Goal: Information Seeking & Learning: Learn about a topic

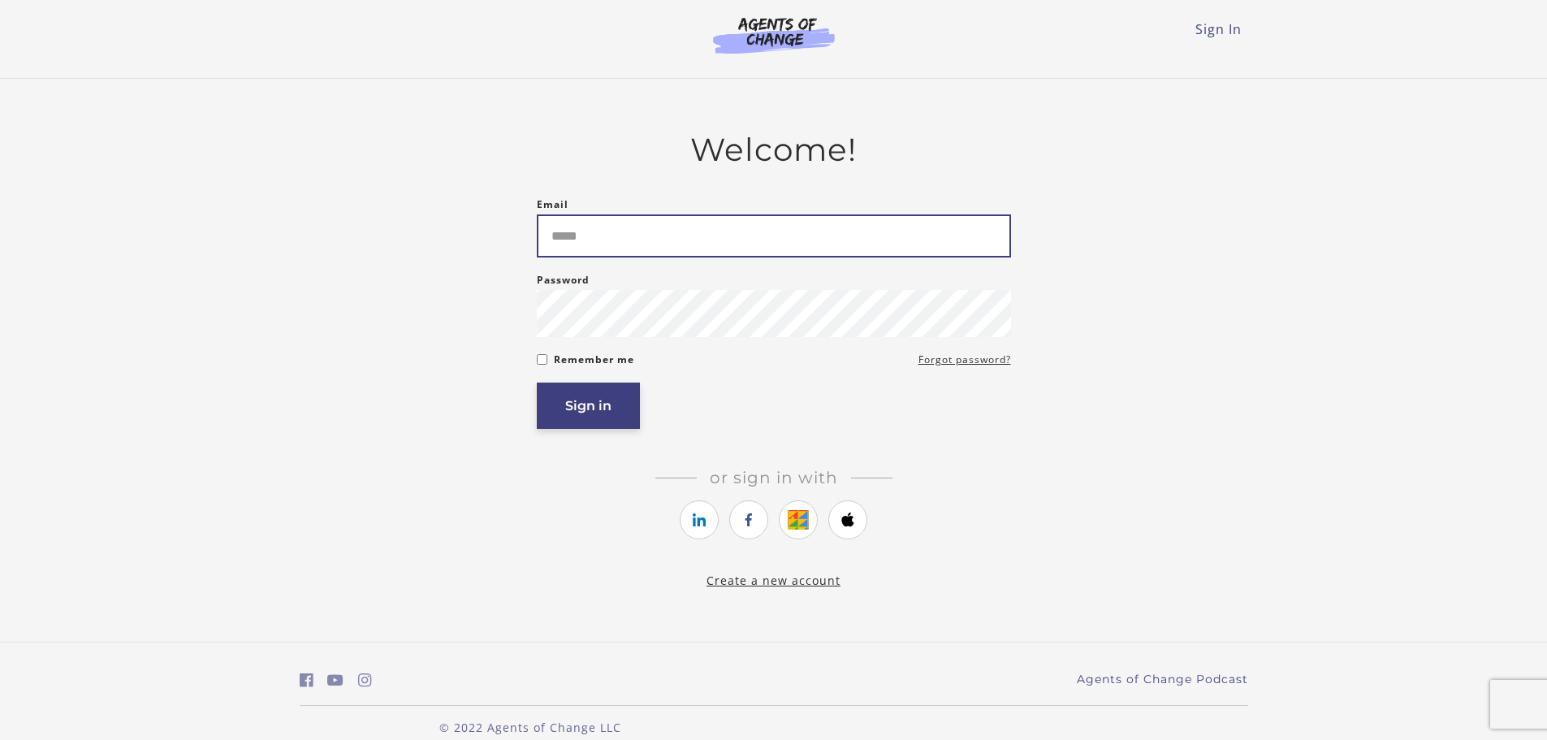
type input "**********"
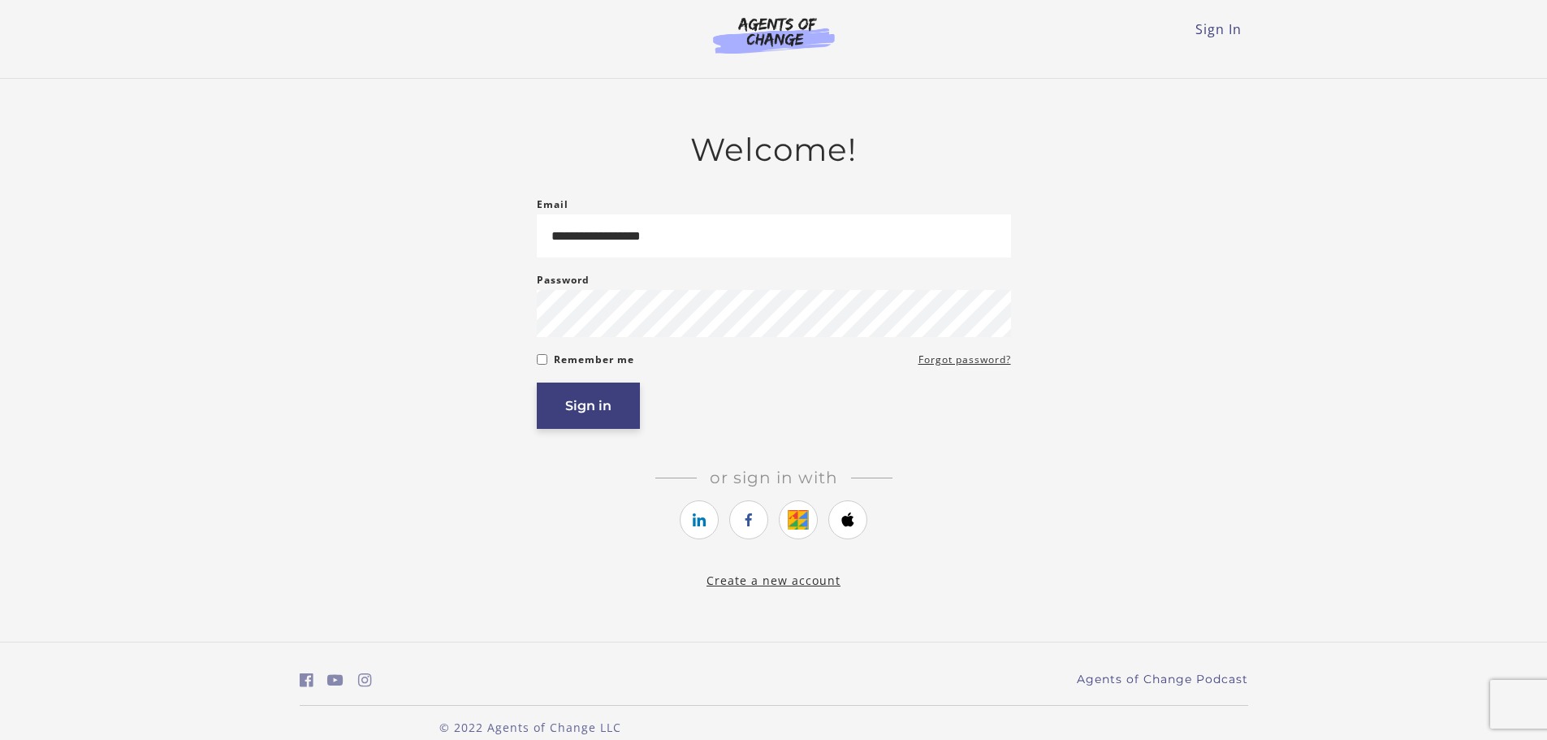
click at [565, 412] on button "Sign in" at bounding box center [588, 405] width 103 height 46
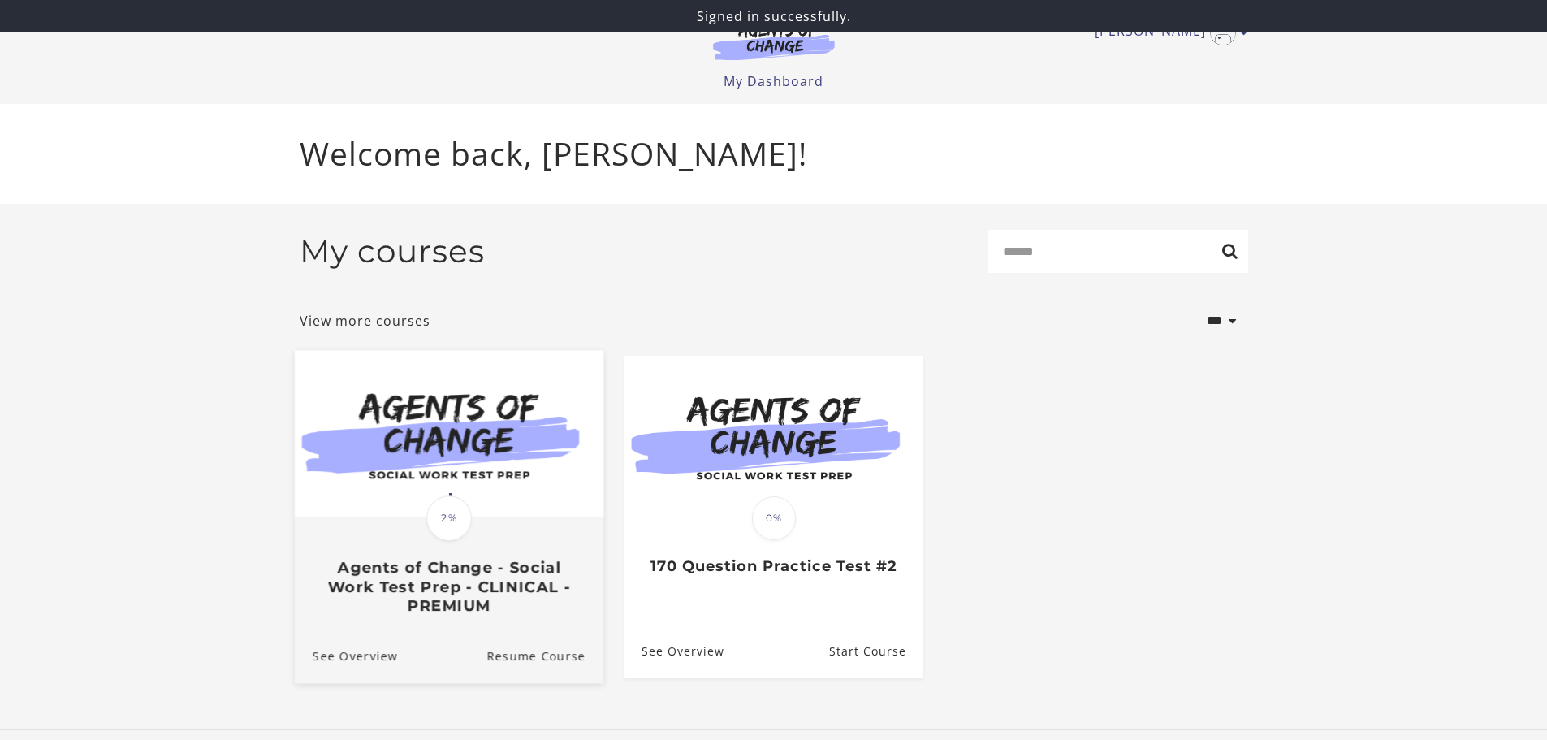
scroll to position [8, 0]
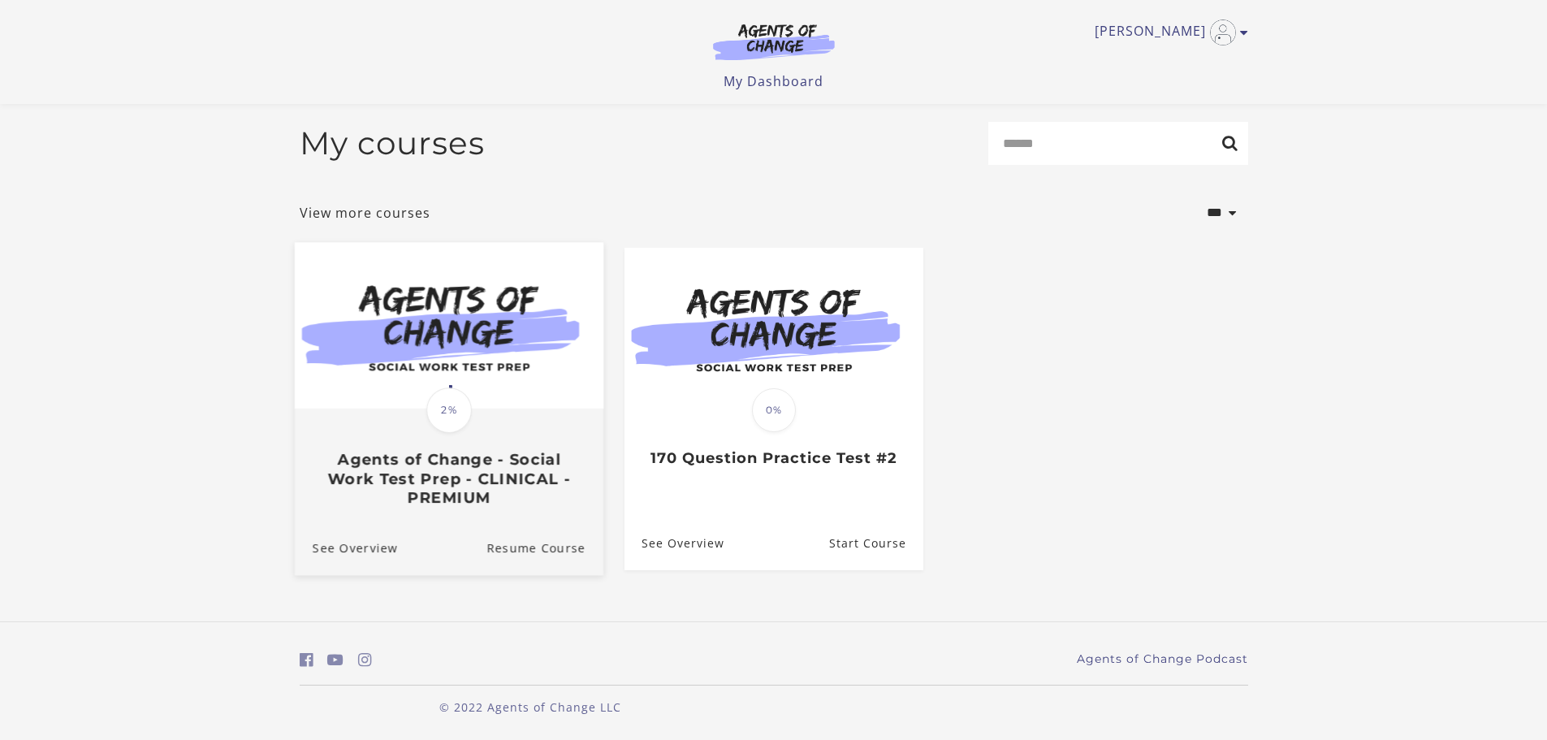
click at [447, 369] on img at bounding box center [448, 325] width 309 height 166
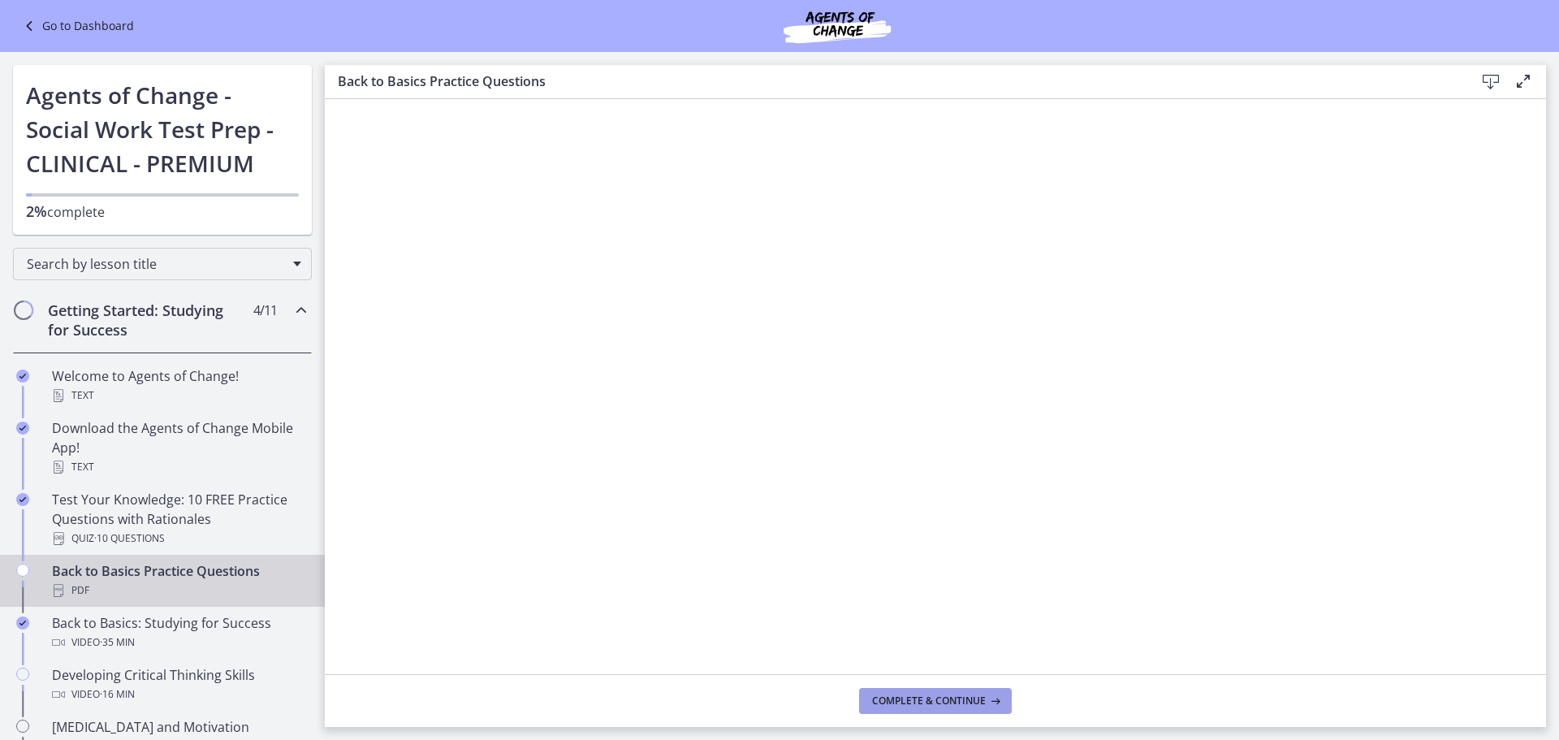
click at [981, 701] on span "Complete & continue" at bounding box center [929, 700] width 114 height 13
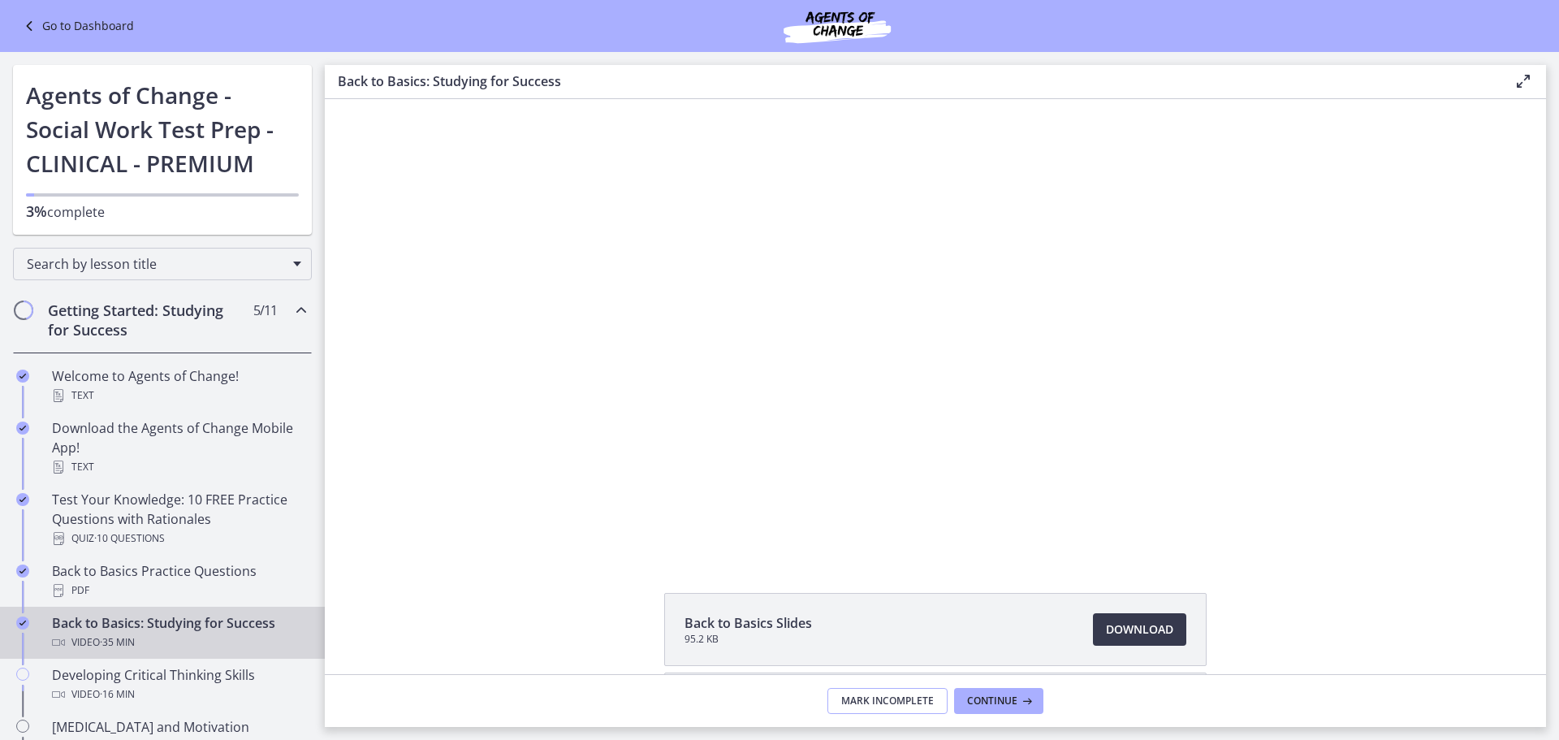
click at [913, 703] on span "Mark Incomplete" at bounding box center [887, 700] width 93 height 13
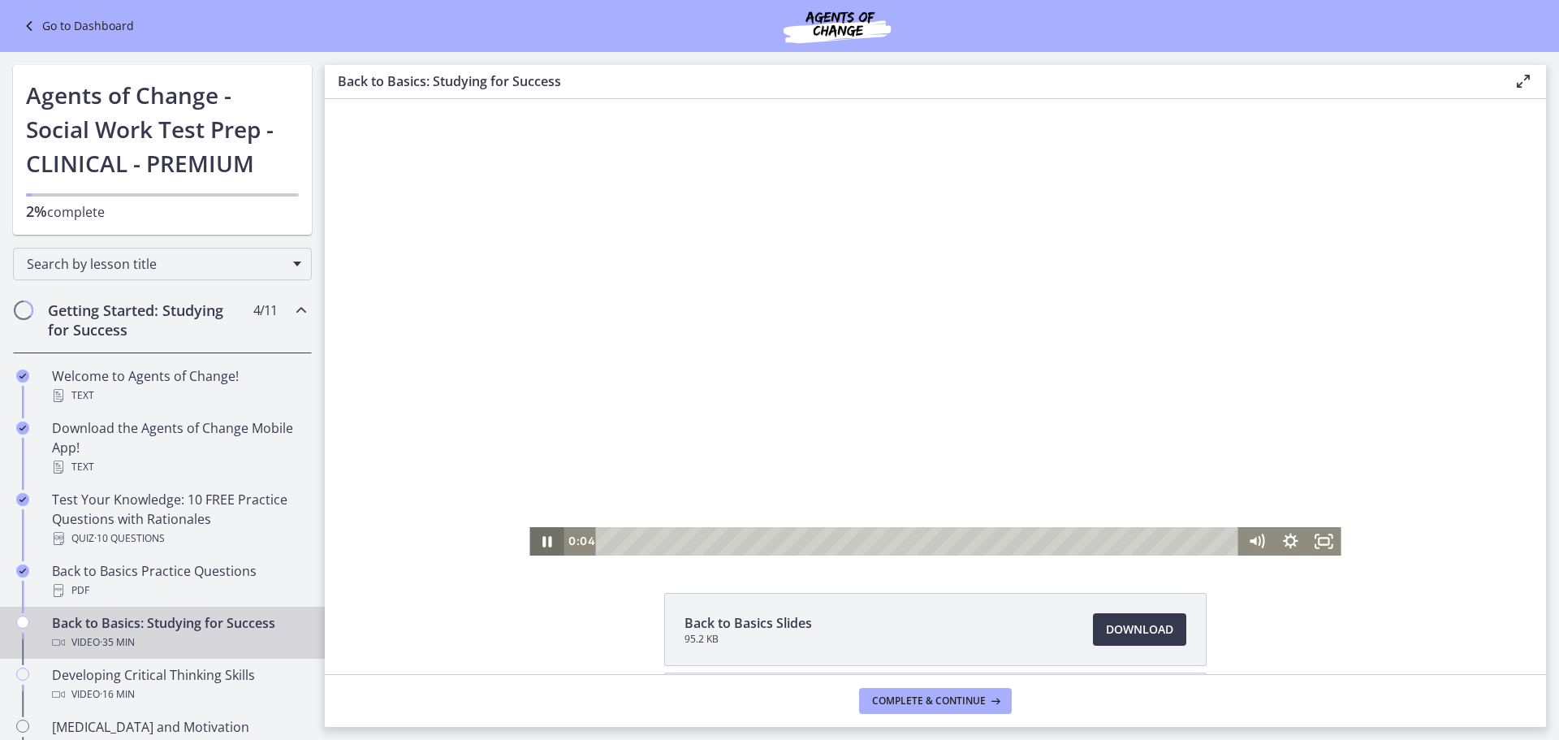
click at [542, 537] on icon "Pause" at bounding box center [546, 541] width 9 height 11
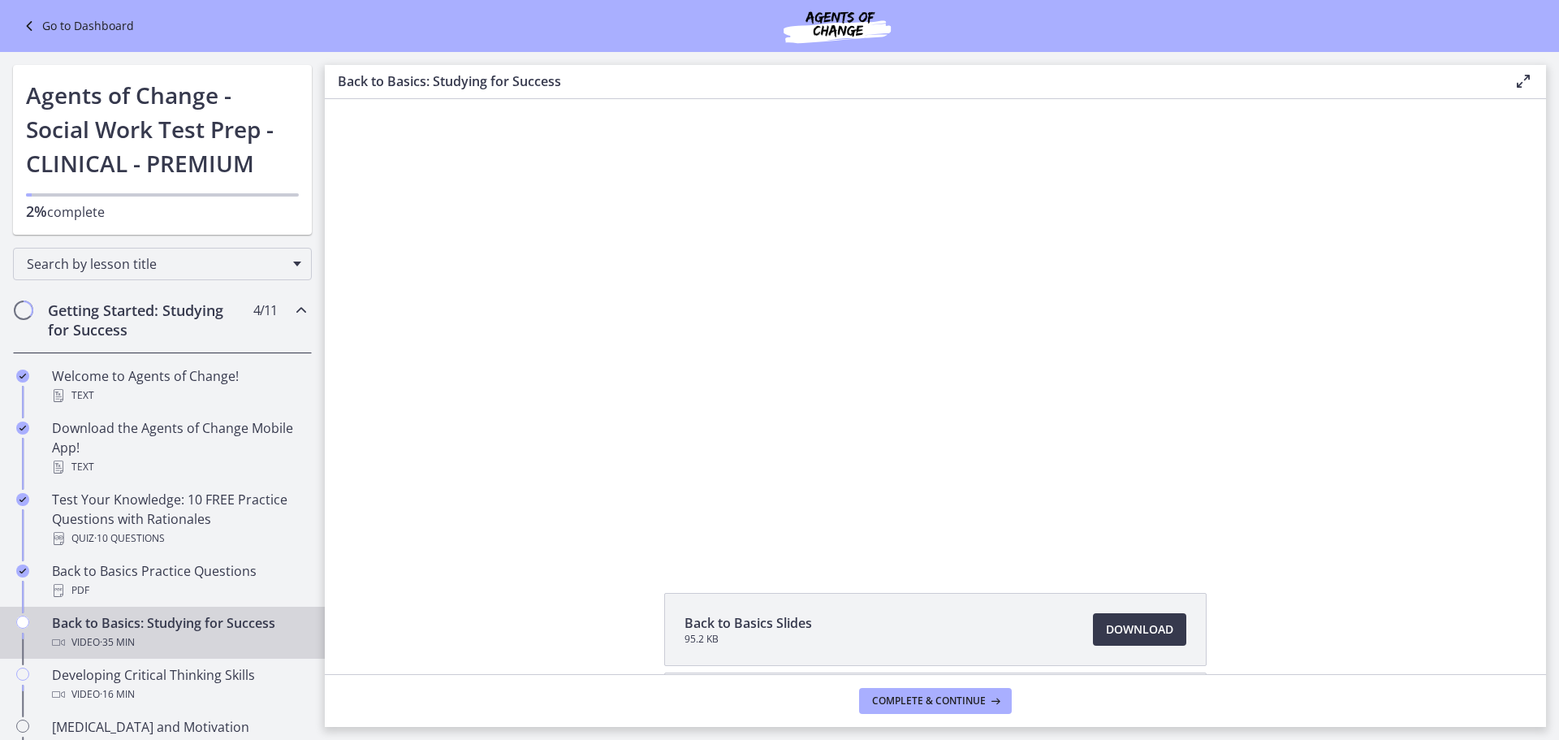
click at [32, 622] on div "Chapters" at bounding box center [22, 639] width 19 height 52
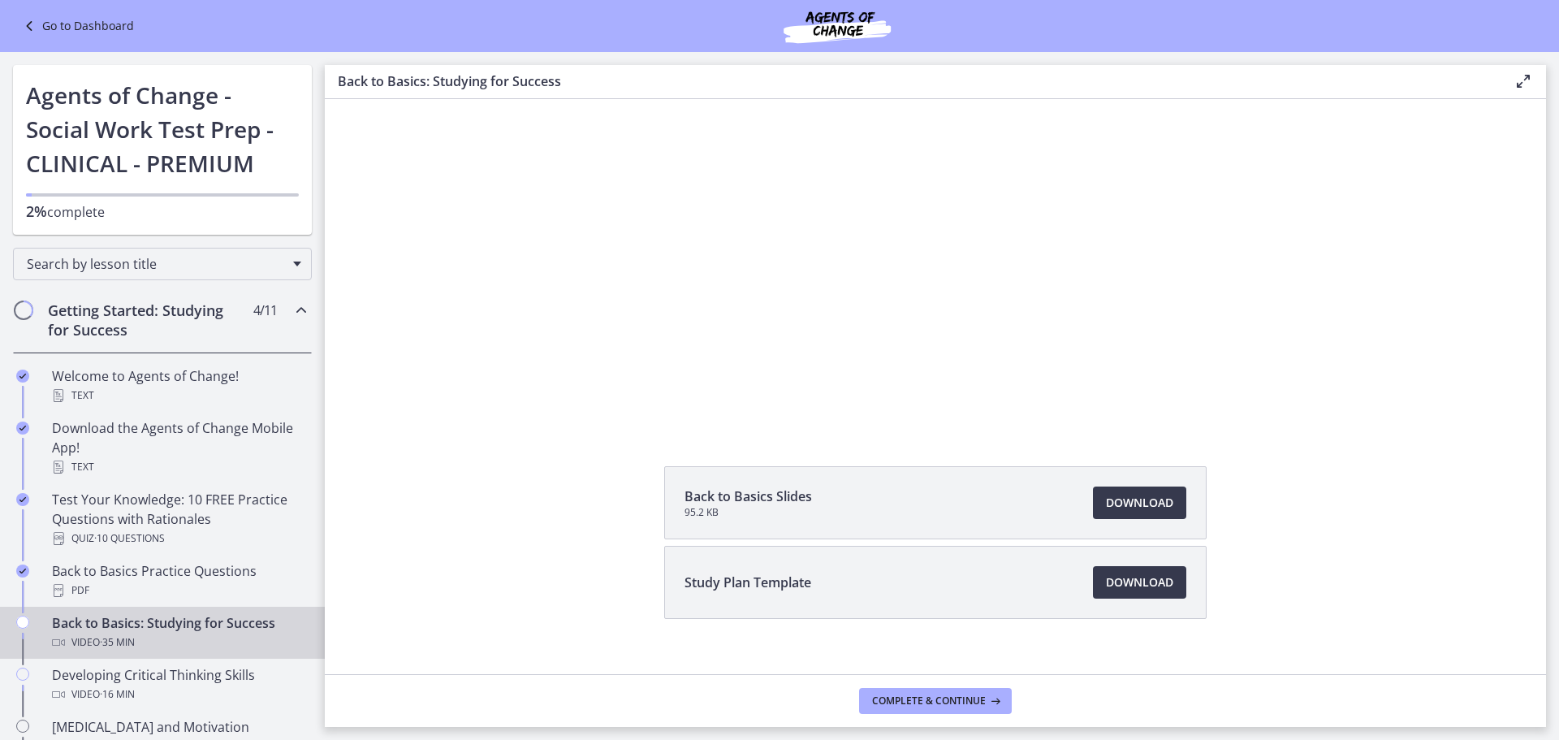
scroll to position [149, 0]
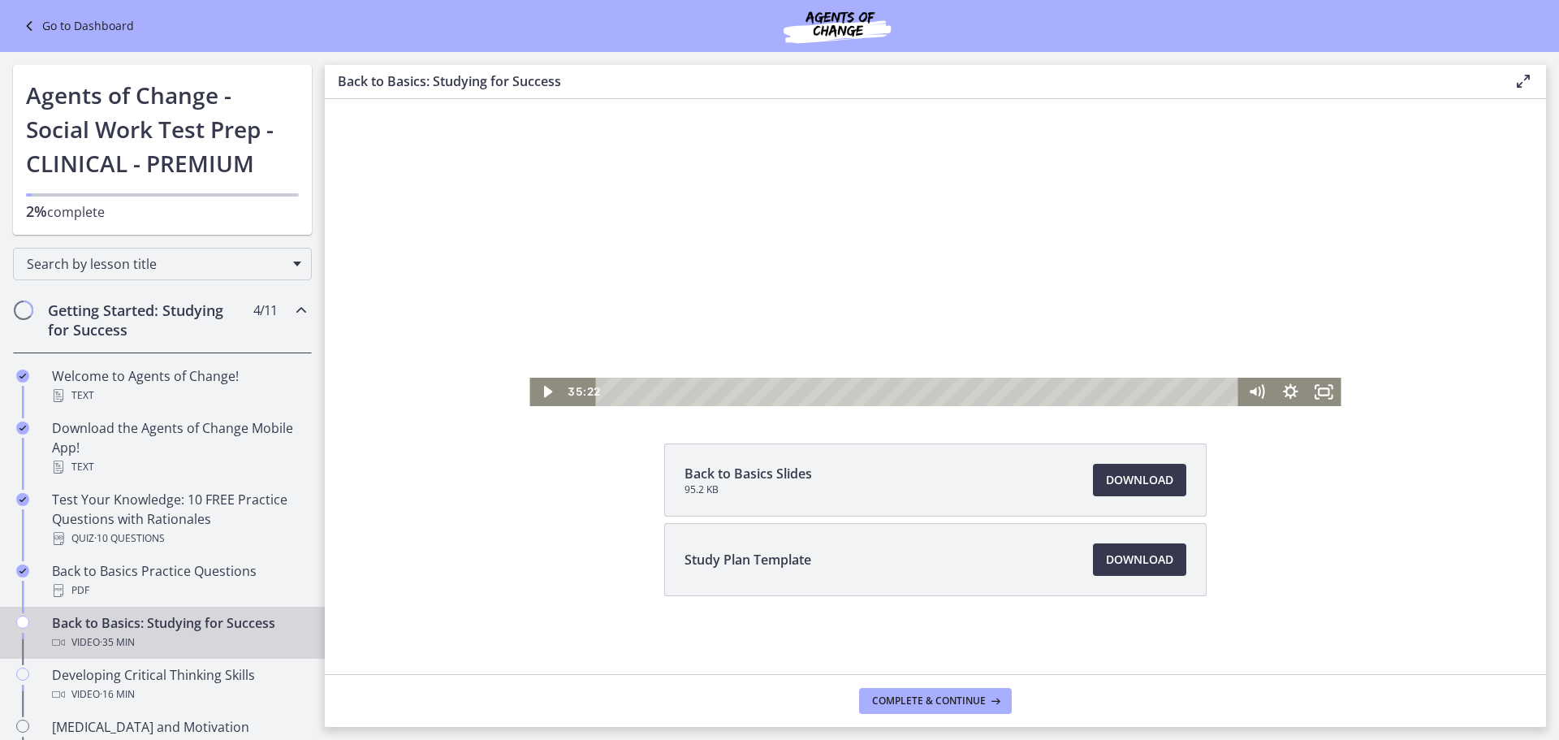
drag, startPoint x: 607, startPoint y: 391, endPoint x: 1388, endPoint y: 450, distance: 783.2
click at [1388, 406] on html "Click for sound @keyframes VOLUME_SMALL_WAVE_FLASH { 0% { opacity: 0; } 33% { o…" at bounding box center [935, 178] width 1221 height 456
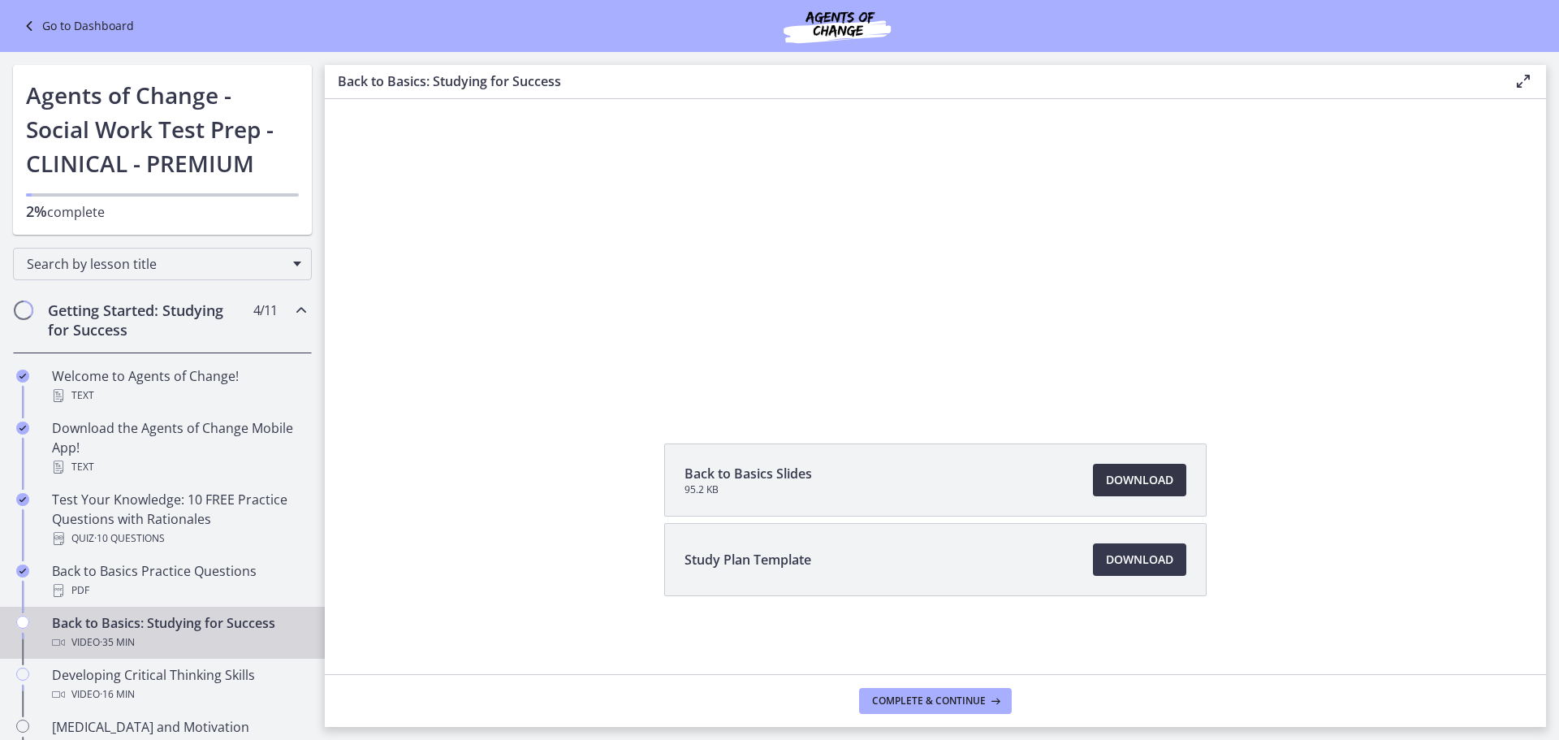
click at [1153, 476] on span "Download Opens in a new window" at bounding box center [1139, 479] width 67 height 19
click at [1146, 564] on span "Download Opens in a new window" at bounding box center [1139, 559] width 67 height 19
click at [73, 674] on div "Developing Critical Thinking Skills Video · 16 min" at bounding box center [178, 684] width 253 height 39
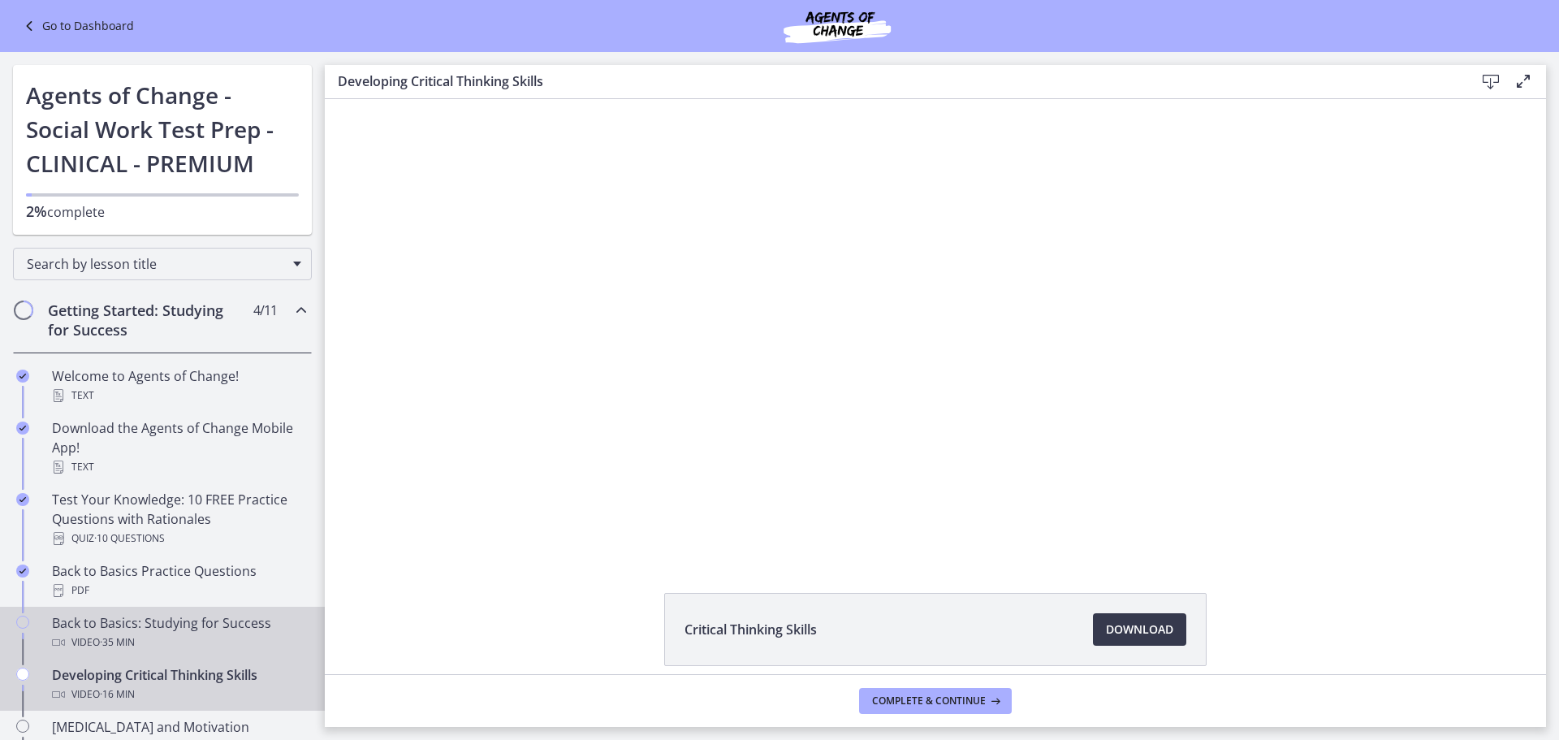
click at [110, 621] on div "Back to Basics: Studying for Success Video · 35 min" at bounding box center [178, 632] width 253 height 39
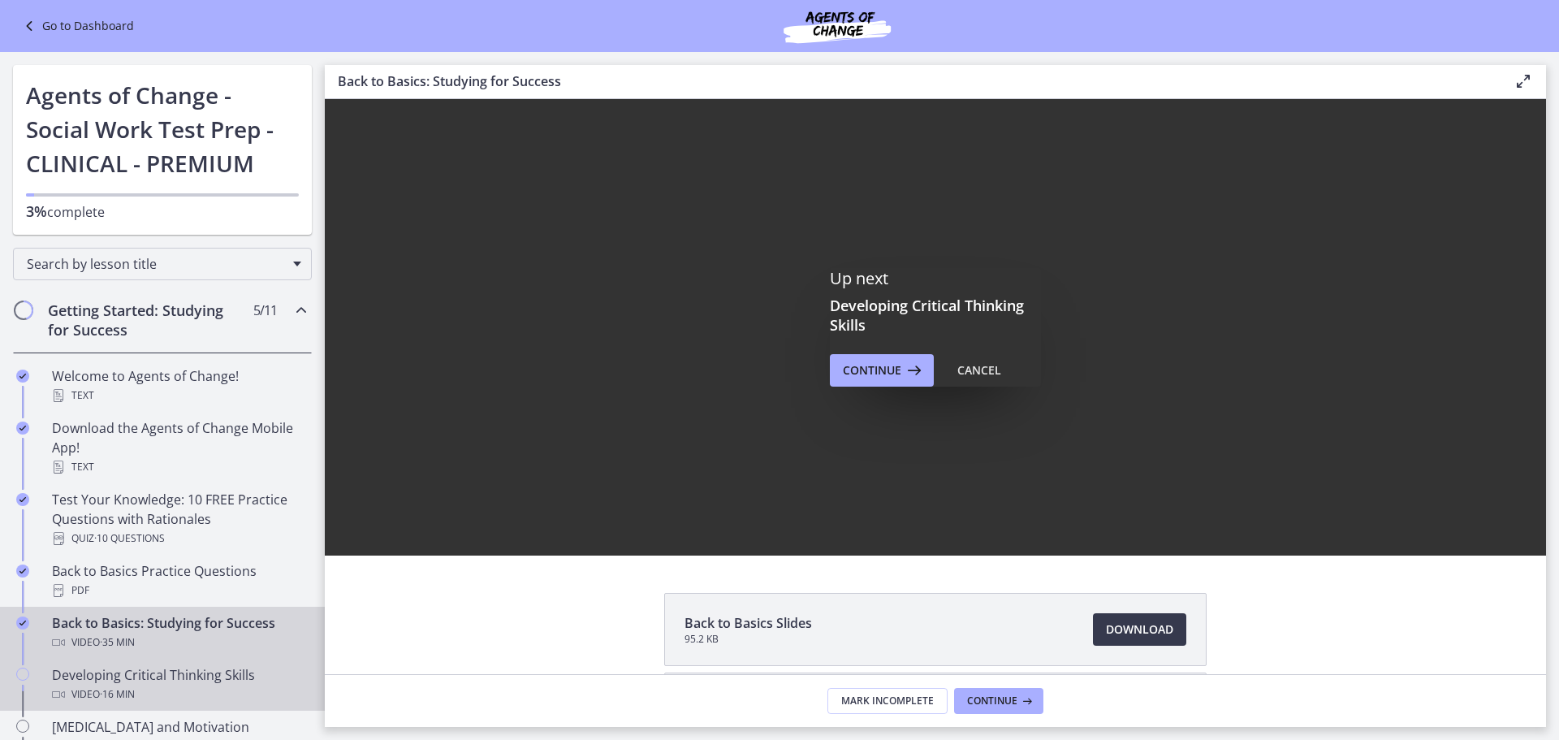
click at [168, 687] on div "Video · 16 min" at bounding box center [178, 693] width 253 height 19
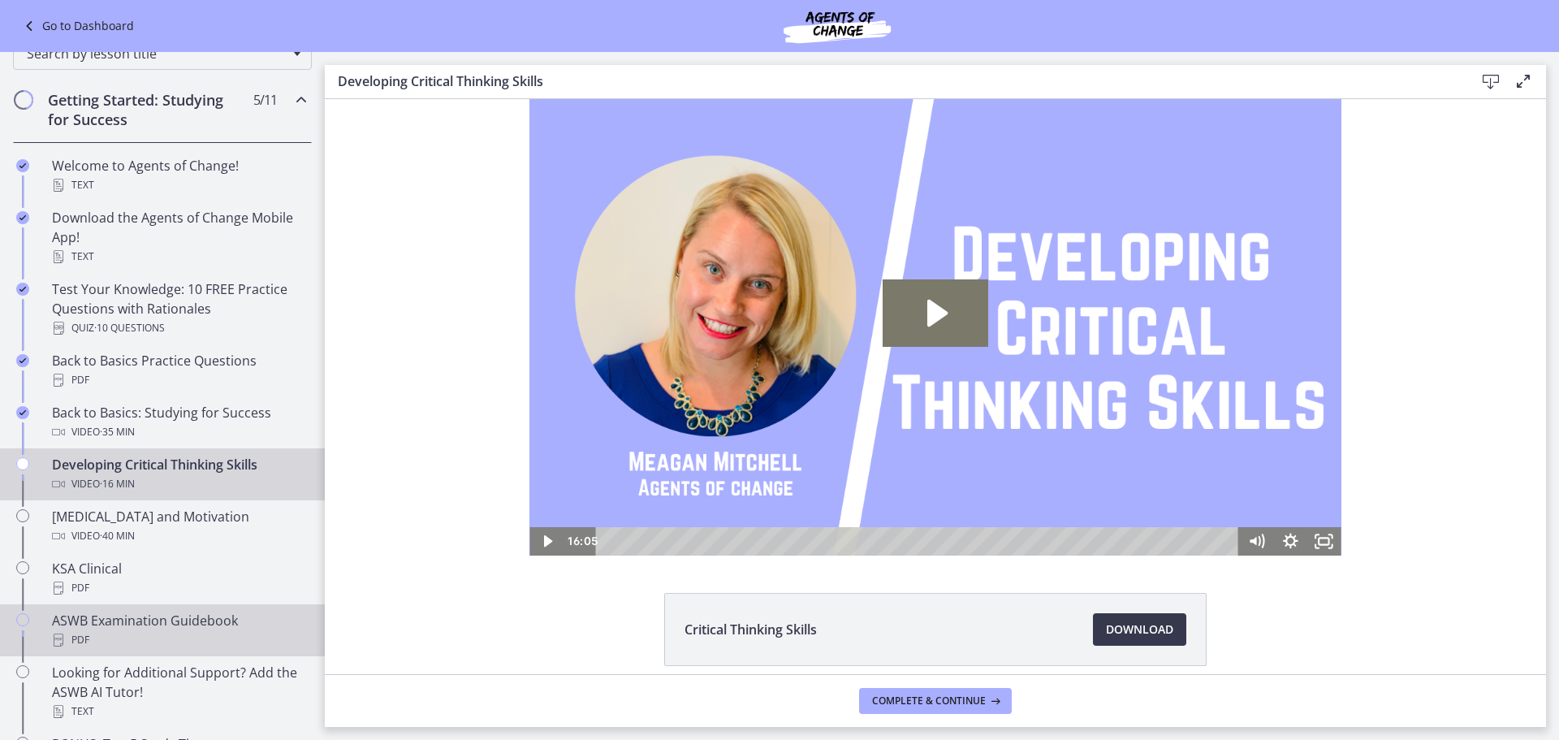
scroll to position [244, 0]
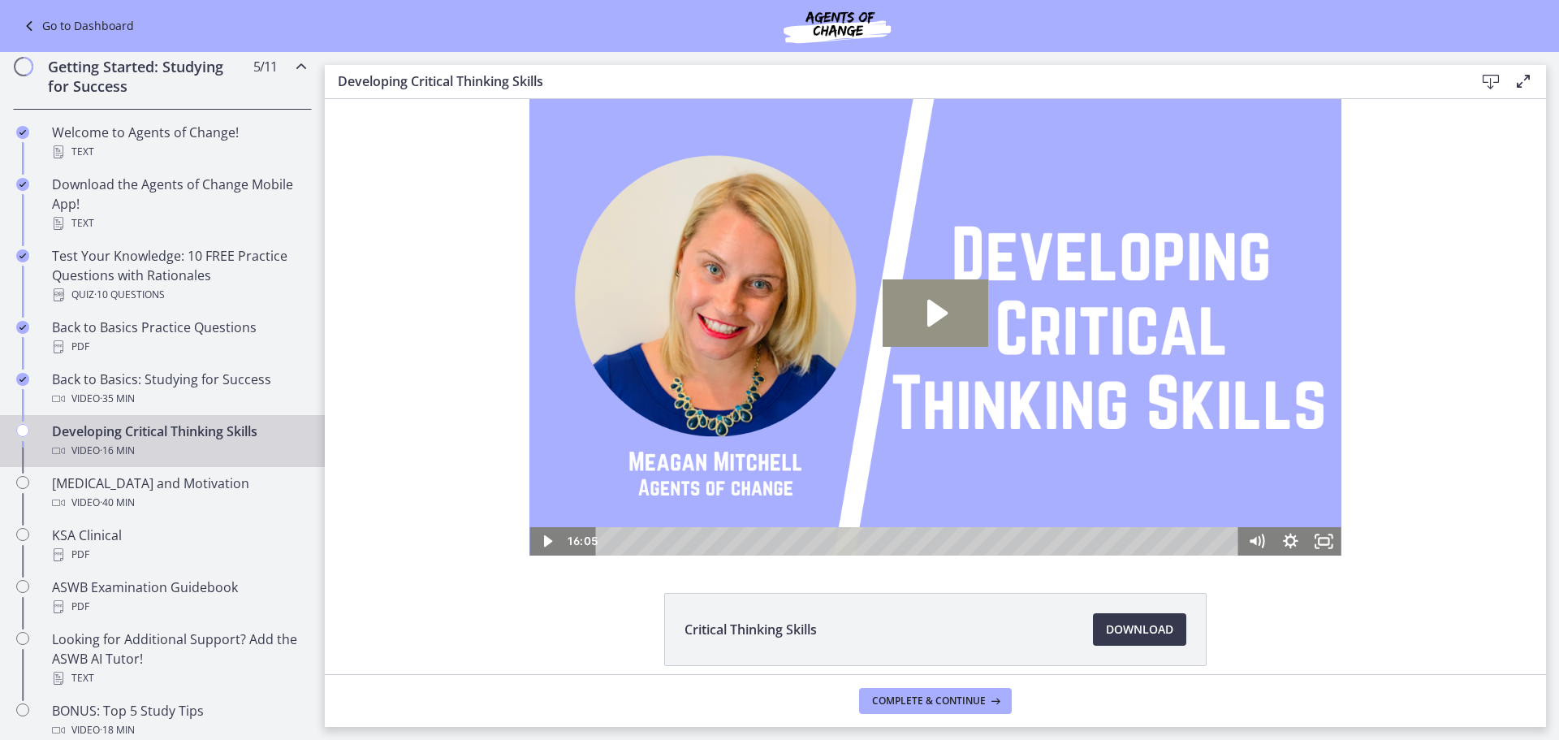
click at [937, 306] on icon "Play Video: cbe0uvmtov91j64ibpdg.mp4" at bounding box center [935, 312] width 106 height 67
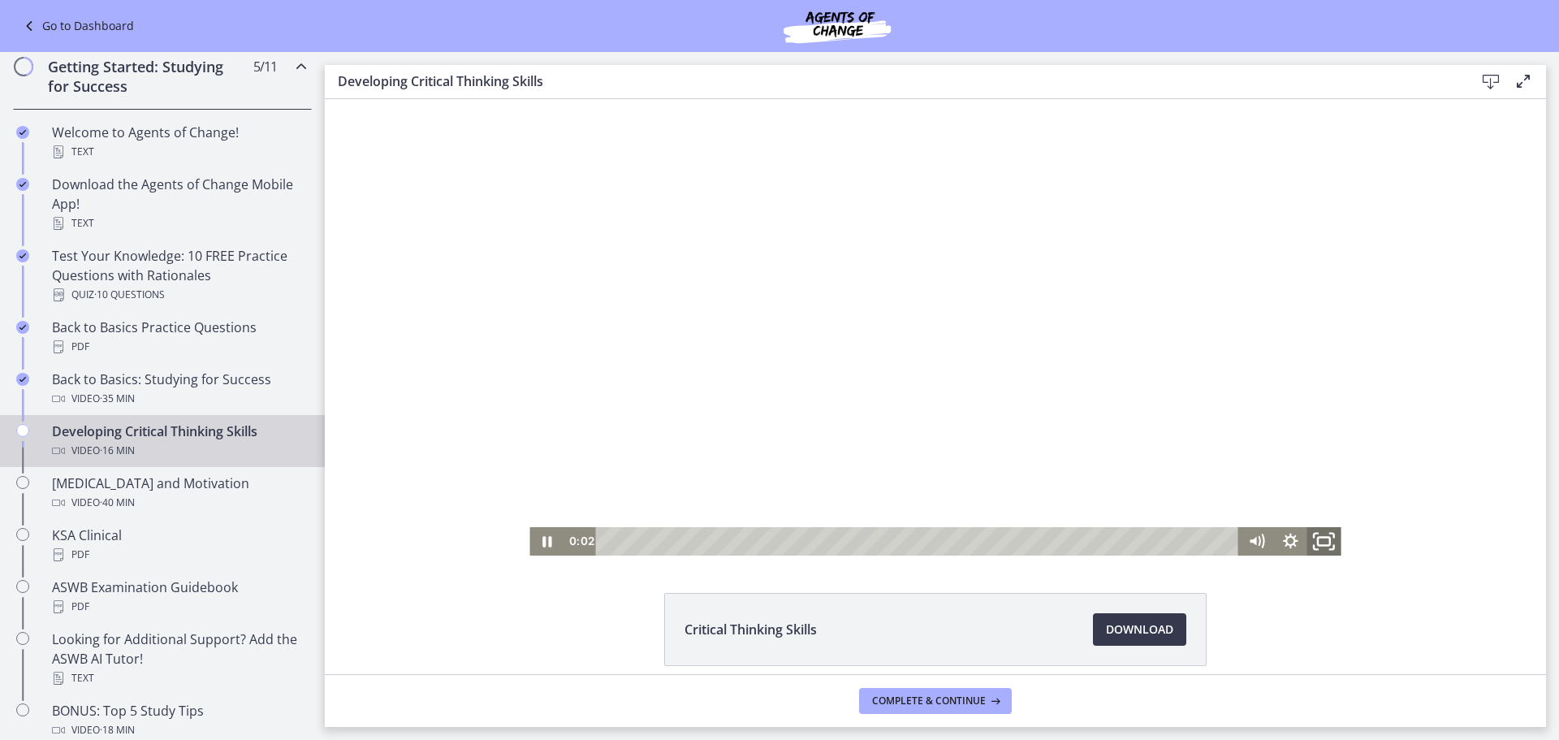
click at [1323, 537] on rect "Fullscreen" at bounding box center [1324, 541] width 12 height 8
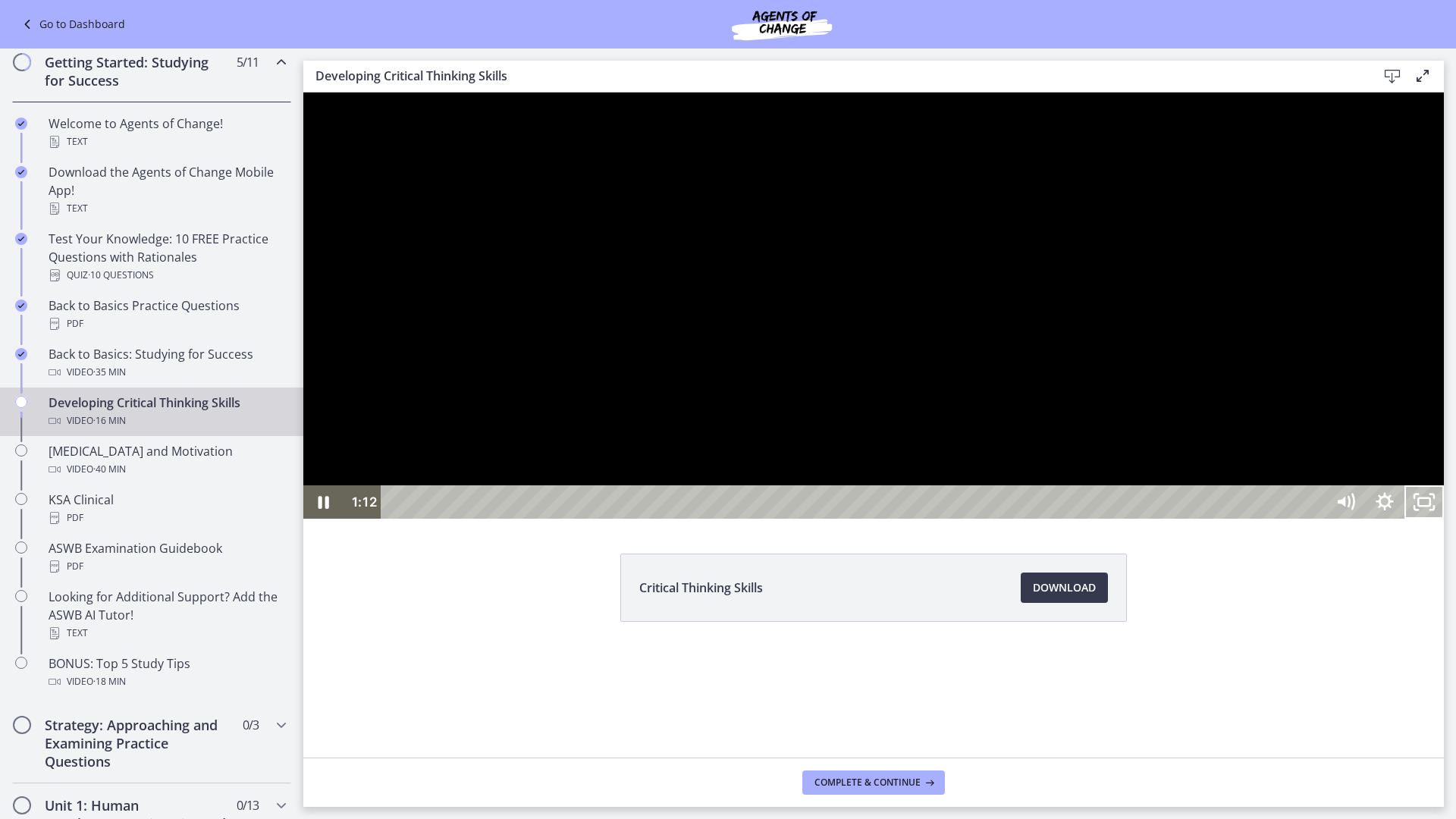
click at [1444, 141] on div at bounding box center [873, 305] width 1140 height 426
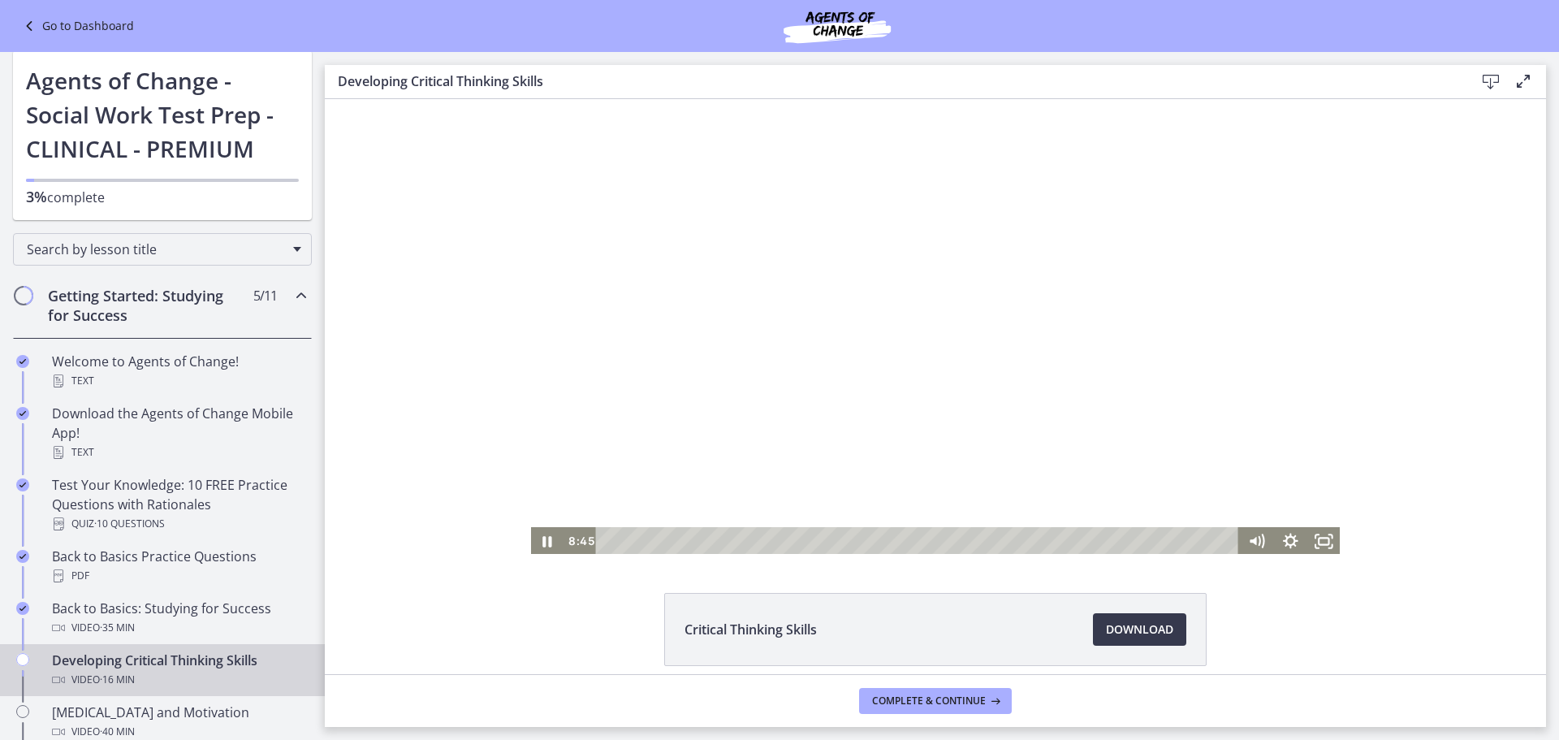
scroll to position [0, 0]
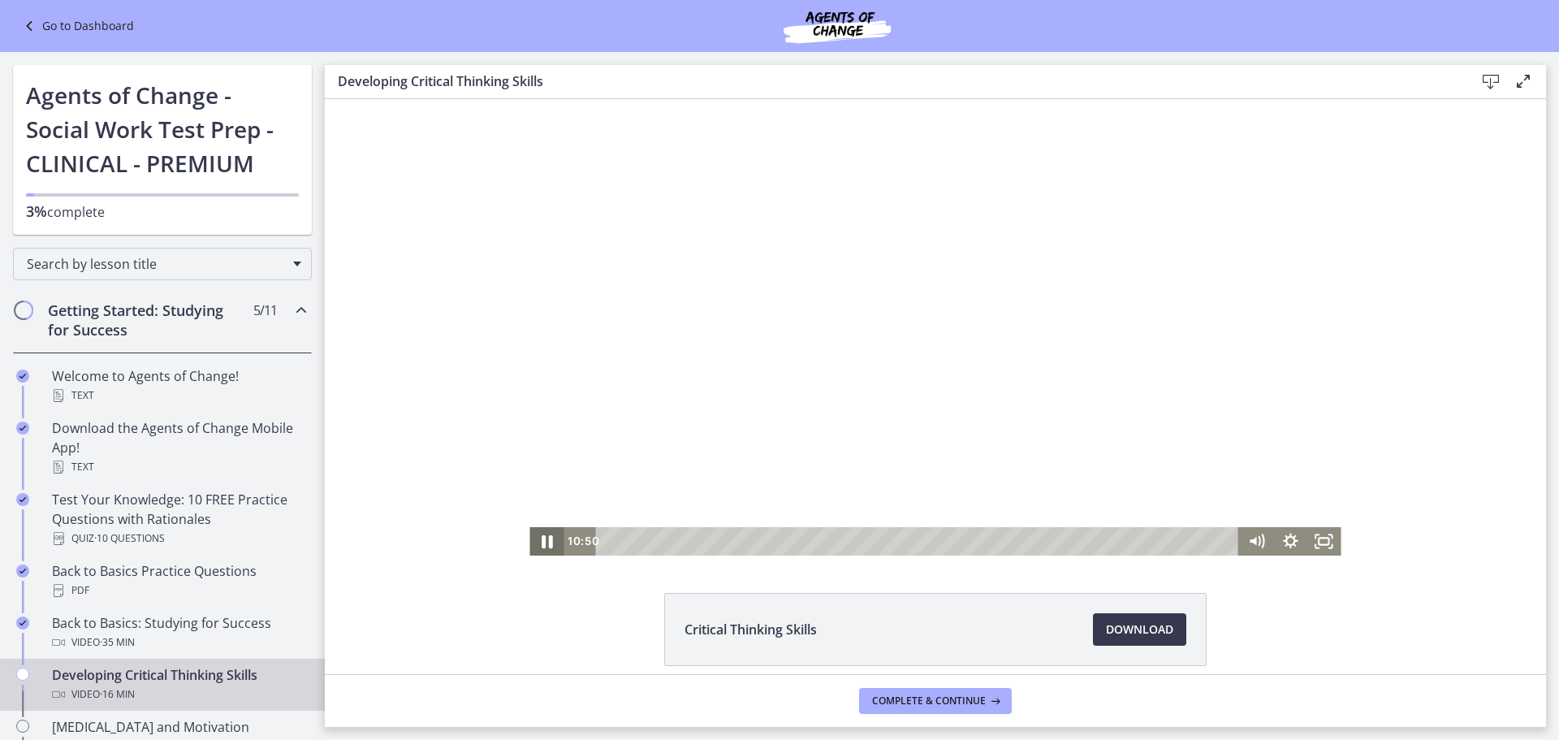
click at [547, 542] on icon "Pause" at bounding box center [546, 541] width 41 height 34
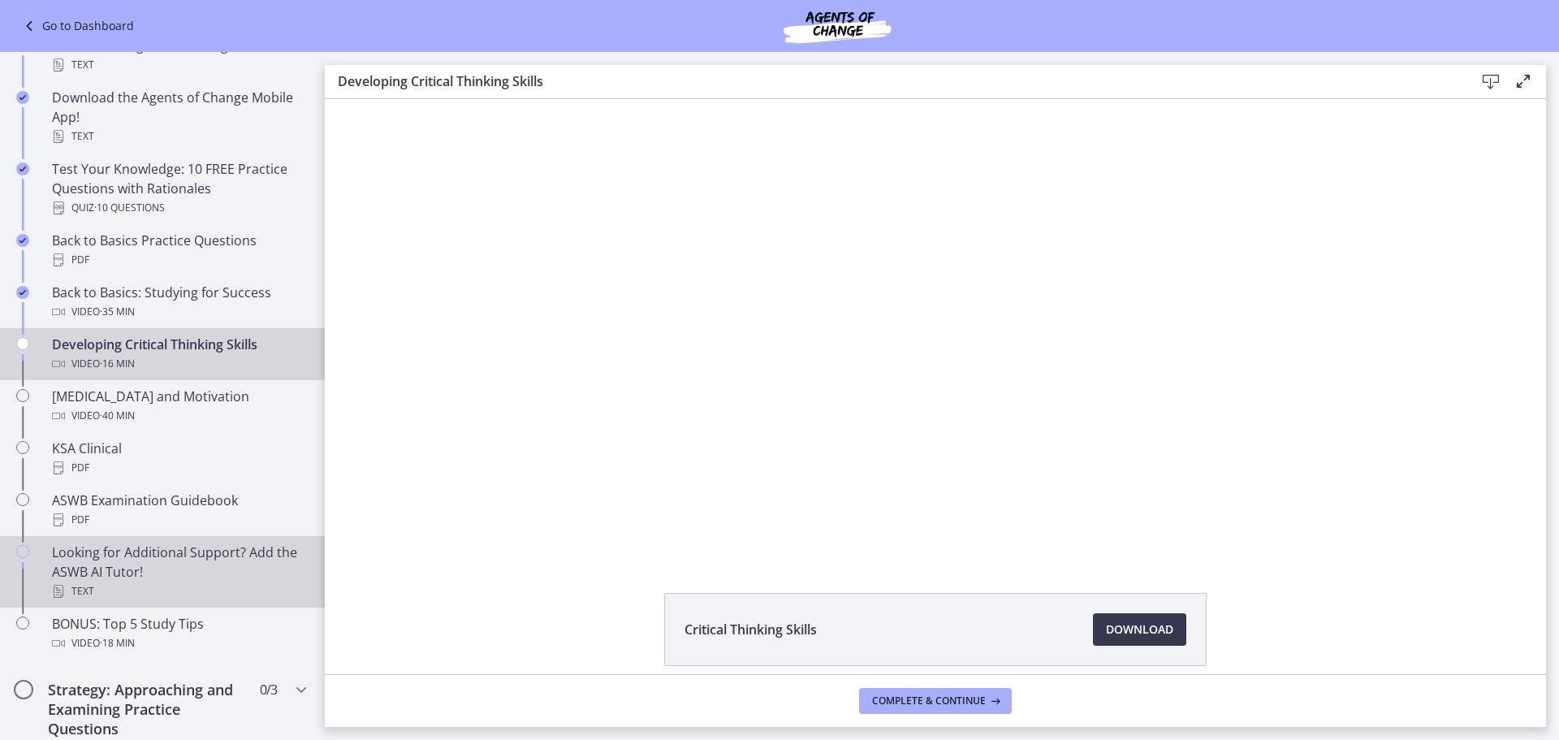
scroll to position [406, 0]
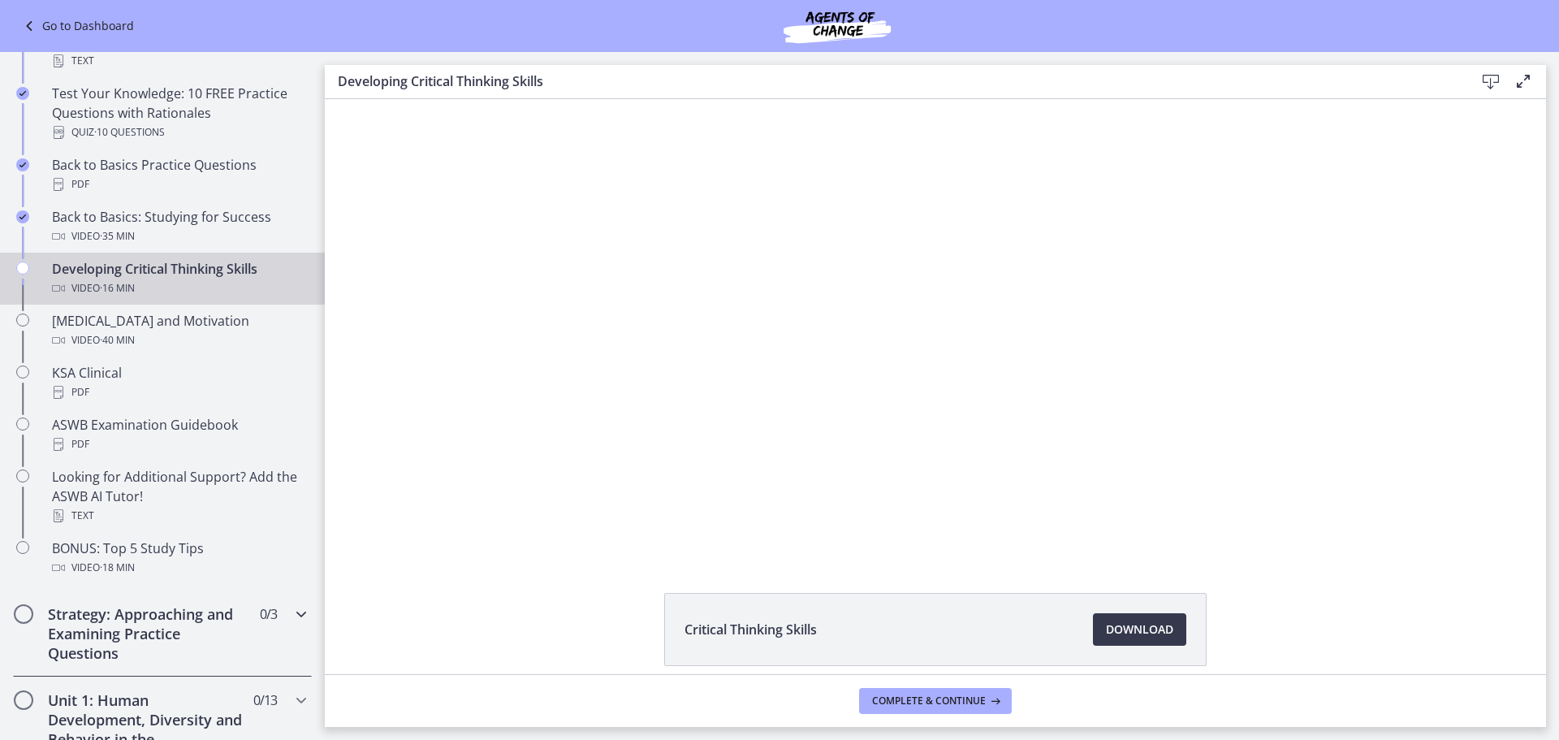
click at [233, 624] on h2 "Strategy: Approaching and Examining Practice Questions" at bounding box center [147, 633] width 198 height 58
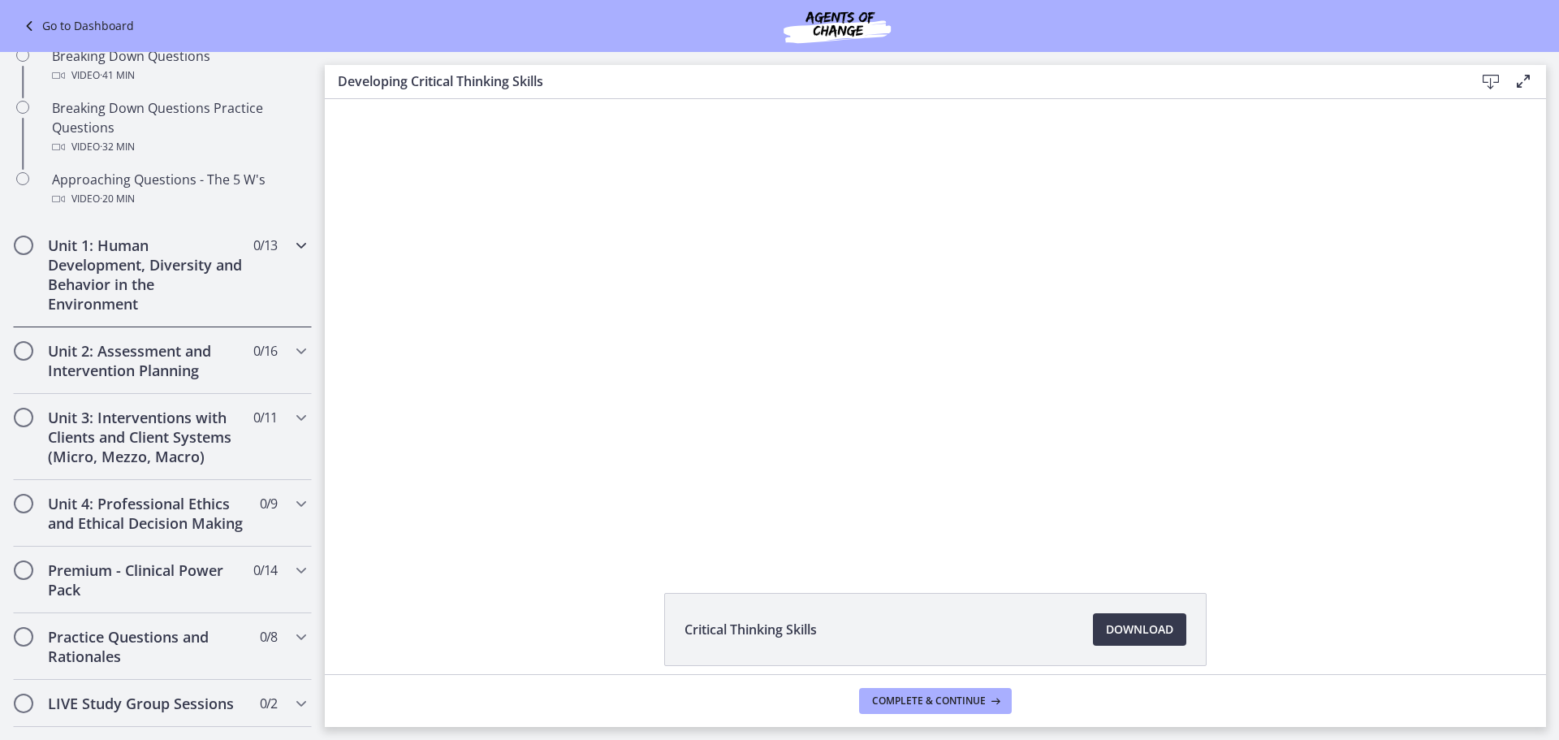
click at [162, 283] on h2 "Unit 1: Human Development, Diversity and Behavior in the Environment" at bounding box center [147, 274] width 198 height 78
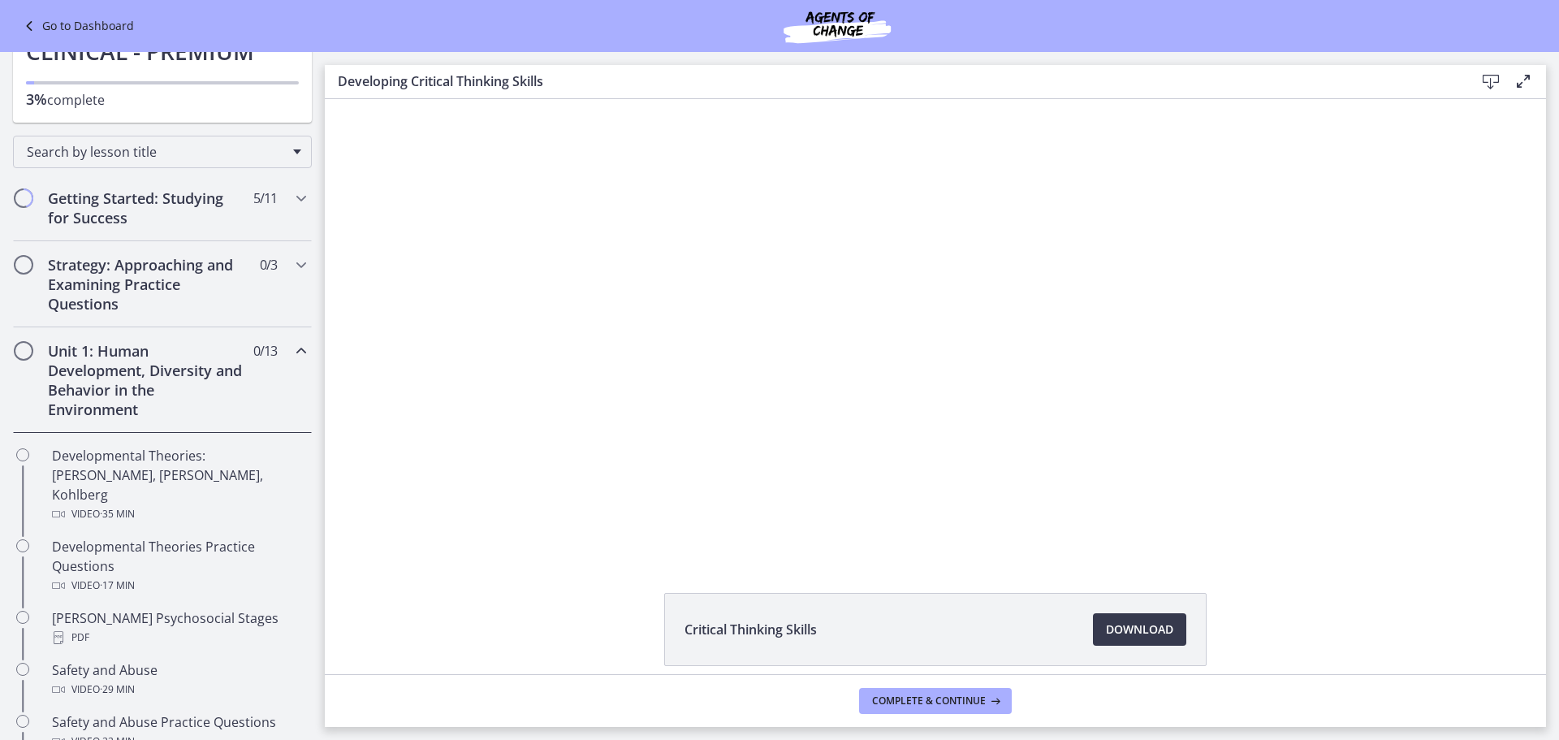
scroll to position [0, 0]
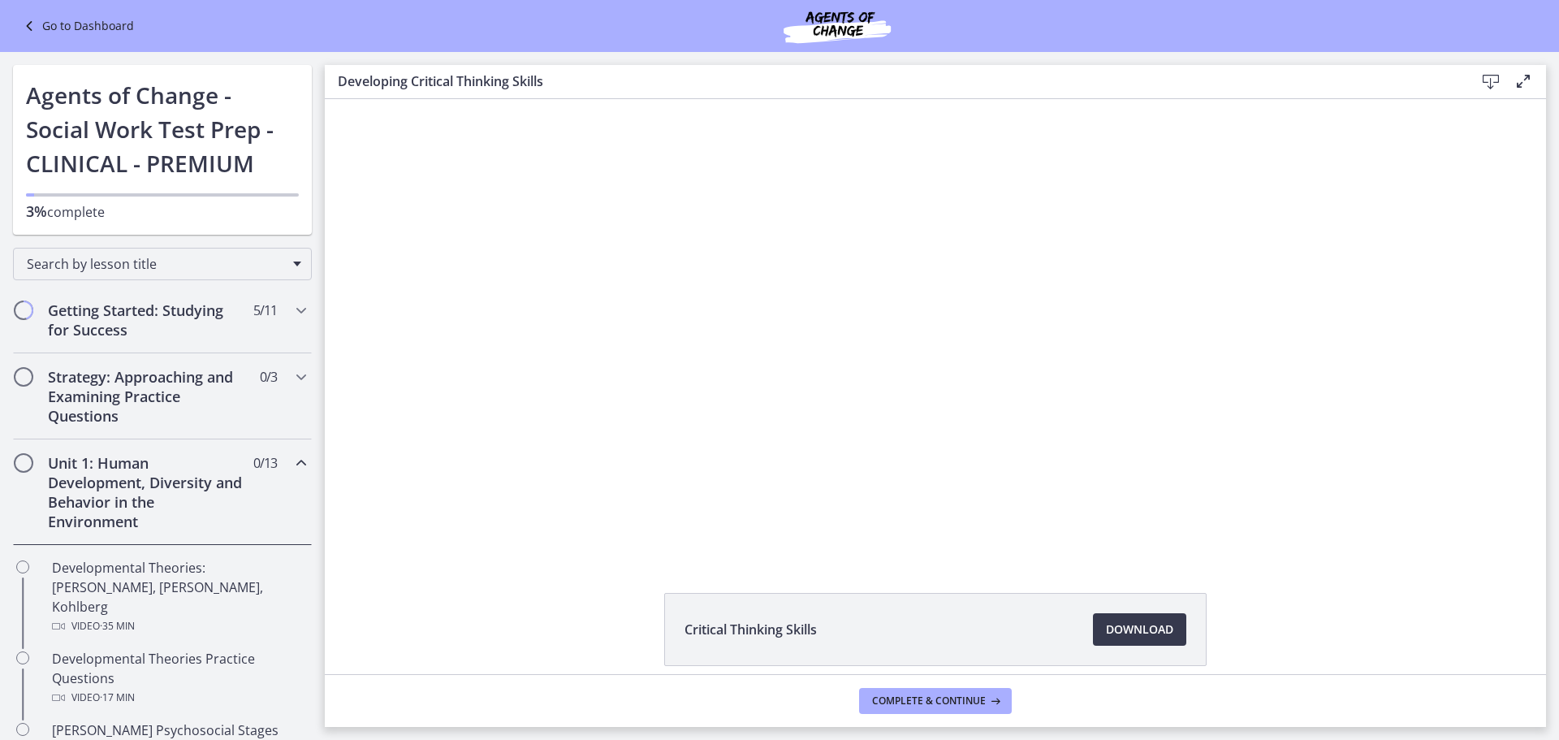
click at [188, 468] on h2 "Unit 1: Human Development, Diversity and Behavior in the Environment" at bounding box center [147, 492] width 198 height 78
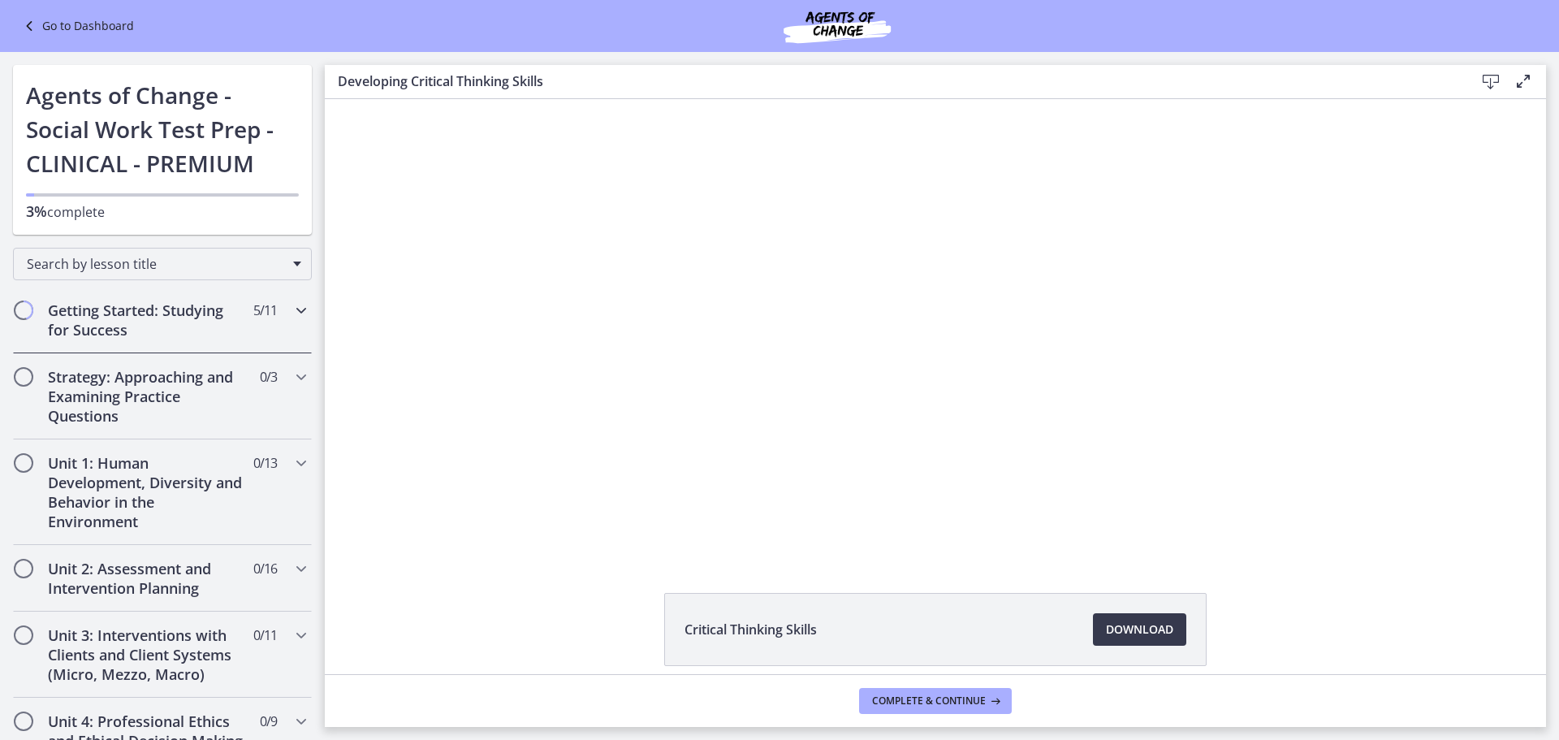
click at [253, 319] on span "5 / 11 Completed" at bounding box center [265, 309] width 24 height 19
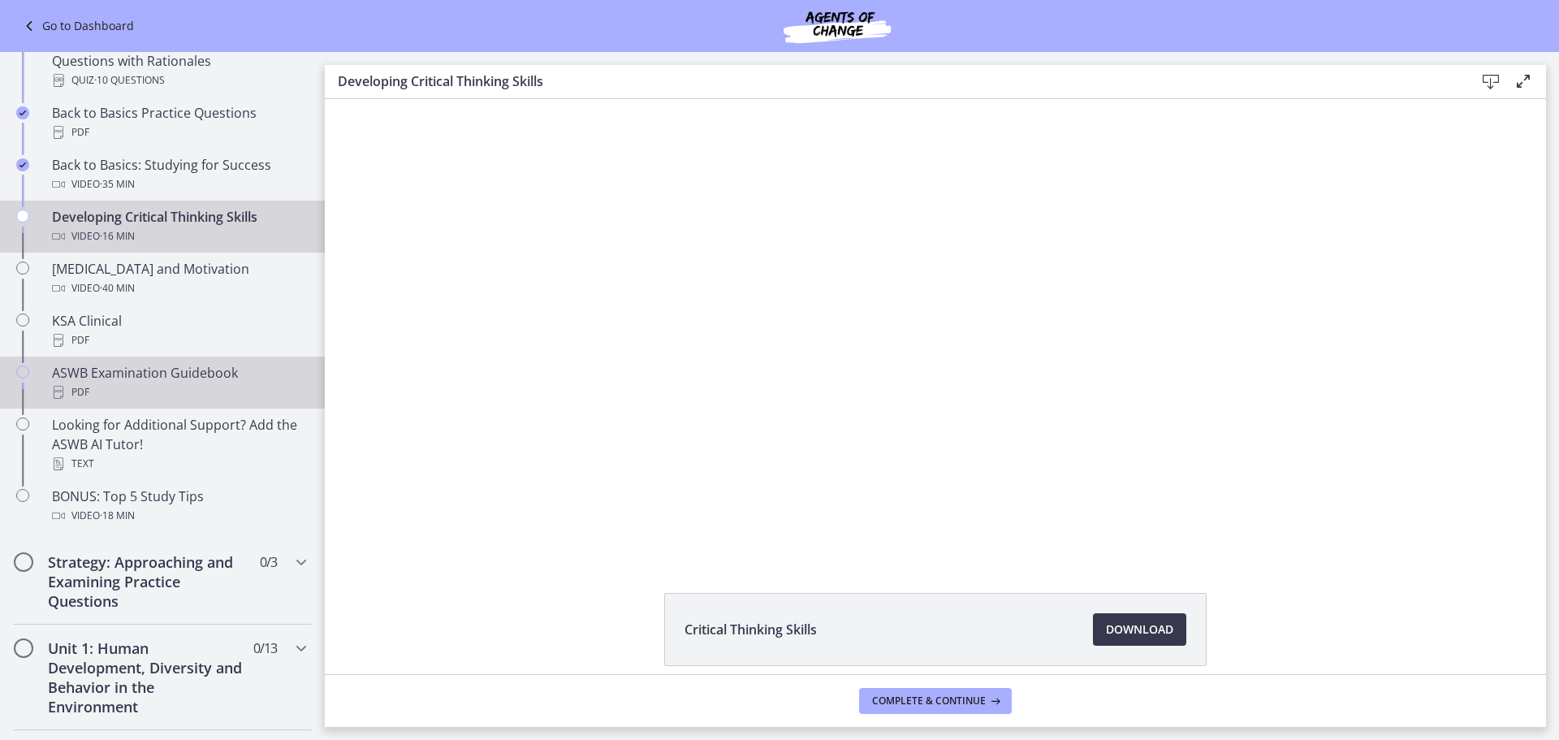
scroll to position [568, 0]
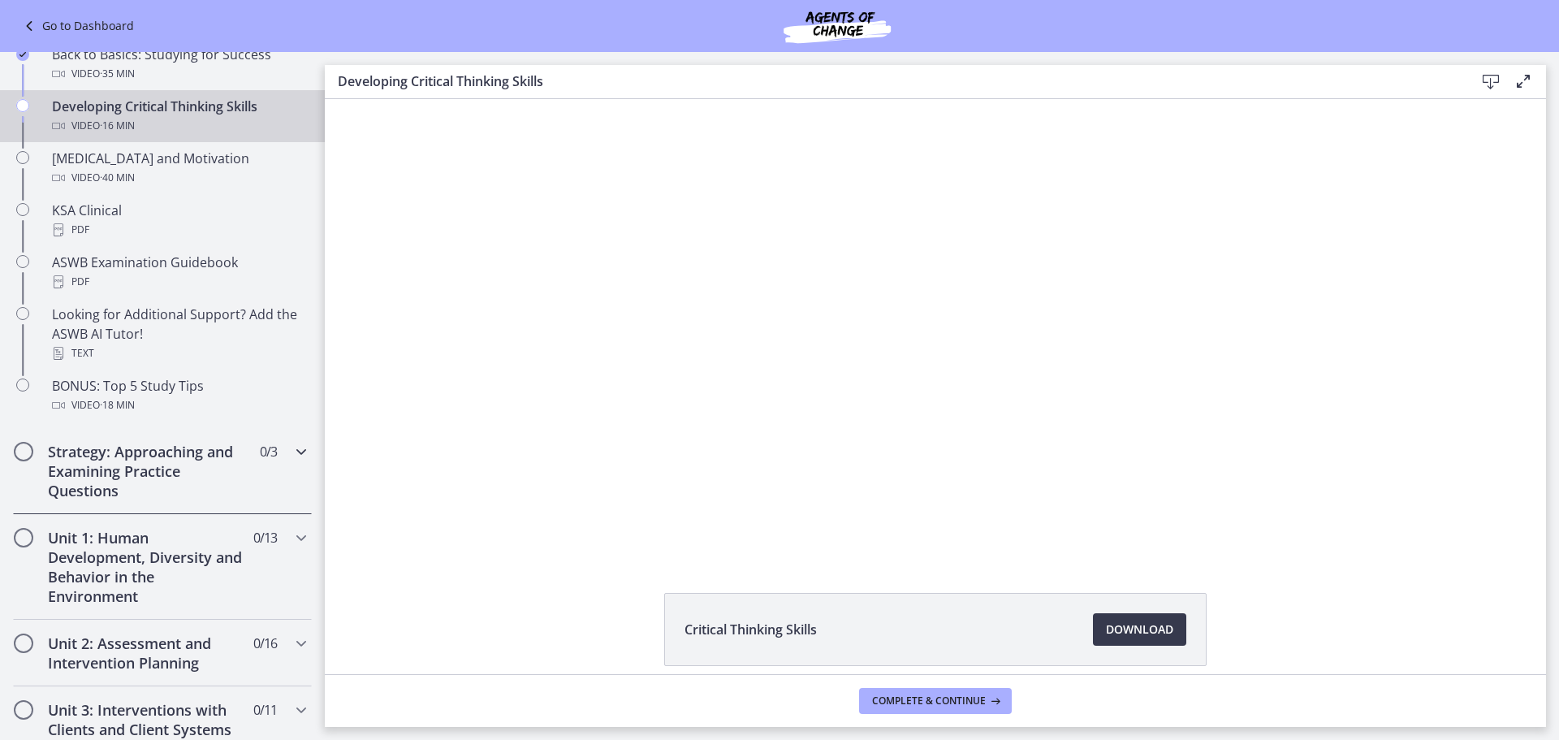
click at [166, 467] on h2 "Strategy: Approaching and Examining Practice Questions" at bounding box center [147, 471] width 198 height 58
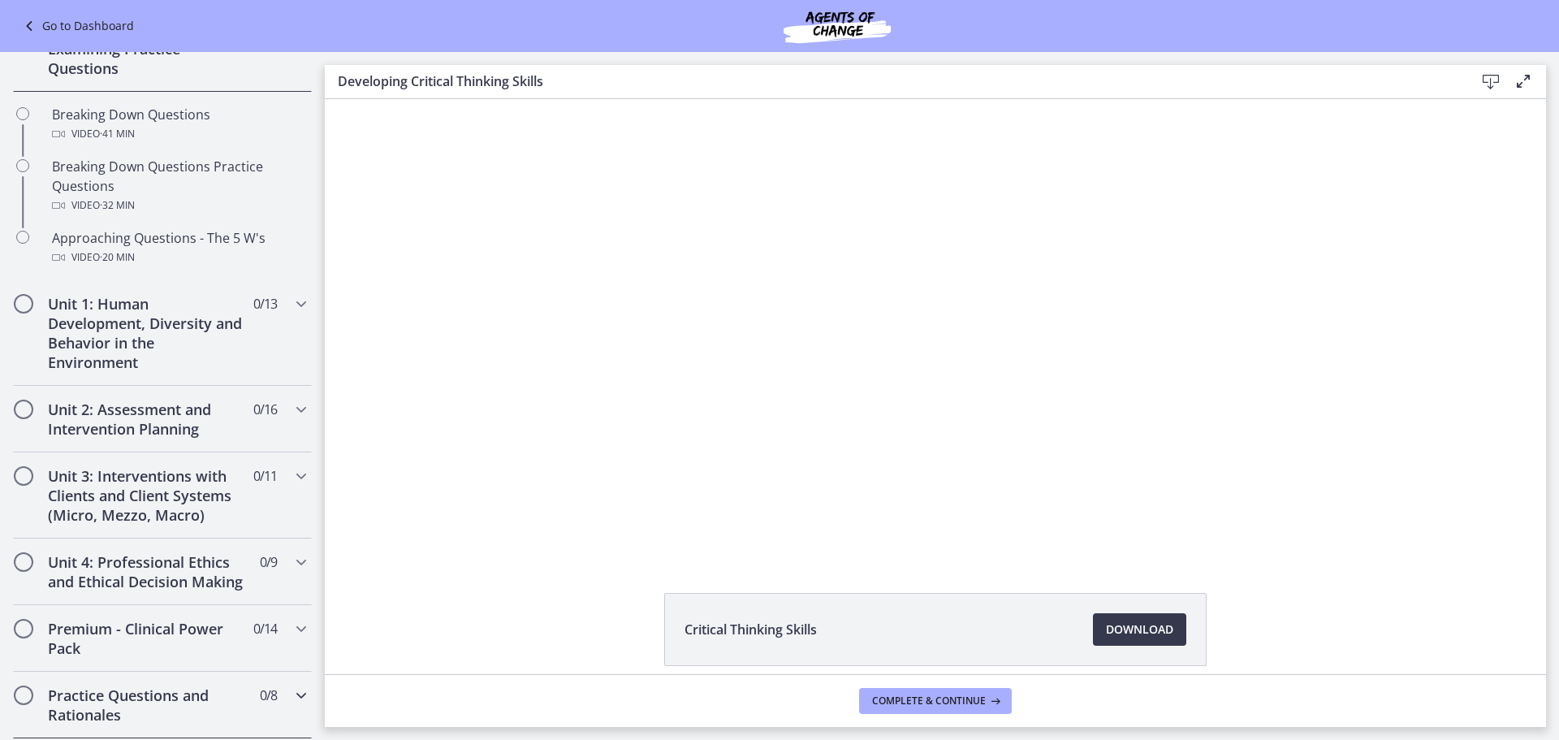
scroll to position [344, 0]
click at [152, 338] on h2 "Unit 1: Human Development, Diversity and Behavior in the Environment" at bounding box center [147, 336] width 198 height 78
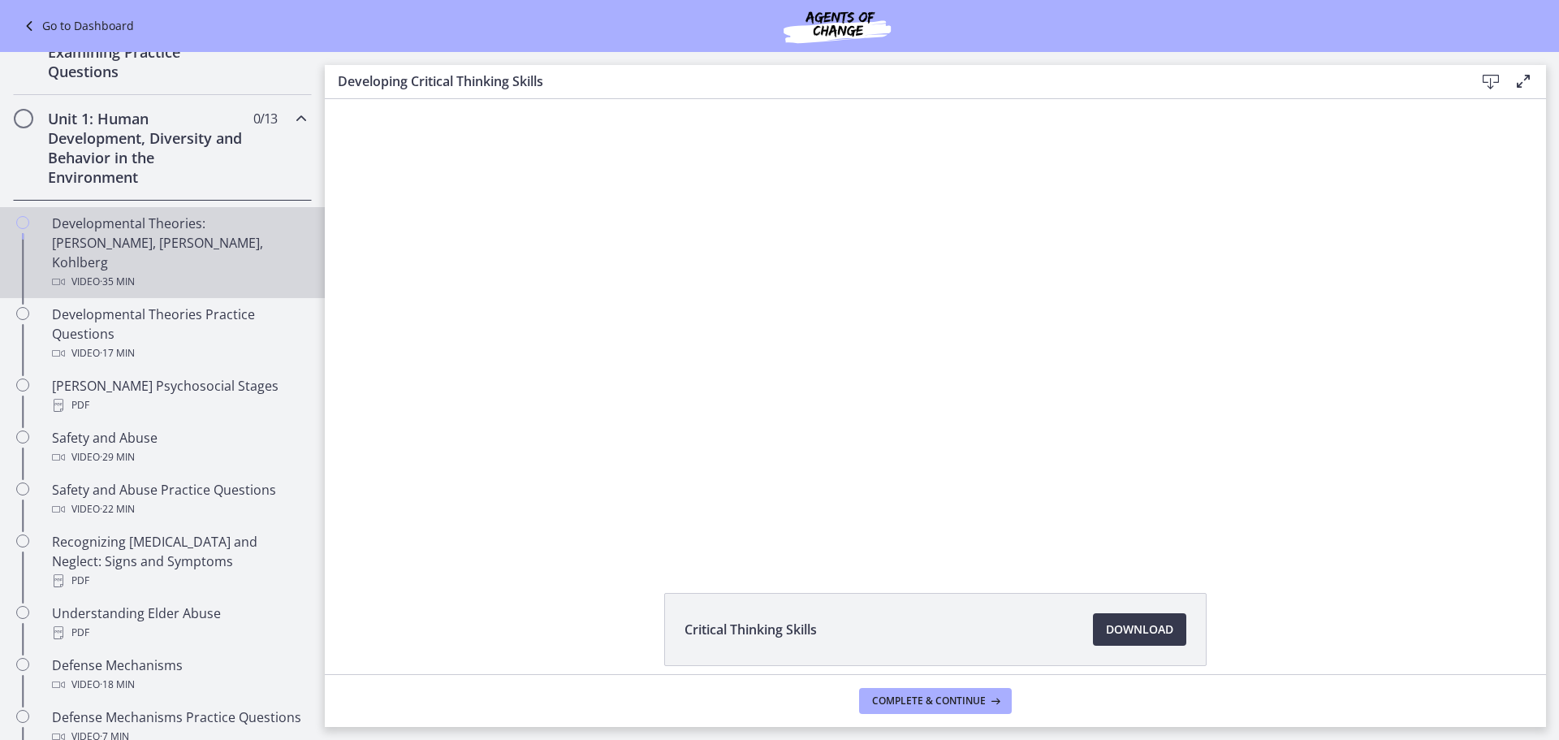
click at [149, 235] on div "Developmental Theories: [PERSON_NAME], [PERSON_NAME], Kohlberg Video · 35 min" at bounding box center [178, 253] width 253 height 78
